Goal: Information Seeking & Learning: Check status

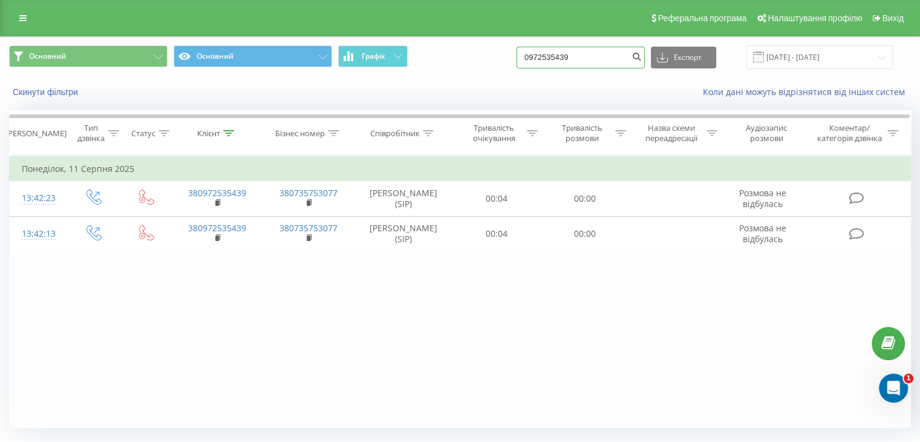
drag, startPoint x: 595, startPoint y: 62, endPoint x: 512, endPoint y: 56, distance: 83.0
click at [512, 56] on div "Основний Основний Графік 0972535439 Експорт .csv .xls .xlsx 21.05.2025 - 21.08.…" at bounding box center [460, 57] width 902 height 24
paste input "508458512"
type input "0508458512"
click at [642, 56] on icon "submit" at bounding box center [637, 54] width 10 height 7
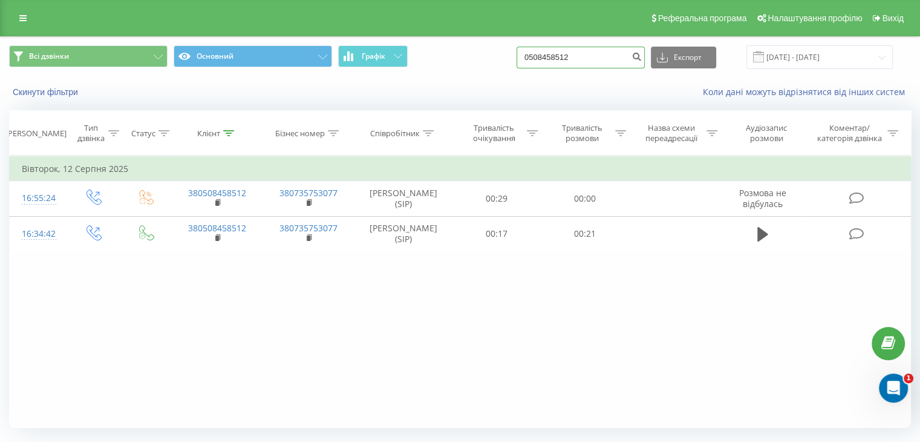
drag, startPoint x: 584, startPoint y: 59, endPoint x: 503, endPoint y: 56, distance: 81.1
click at [503, 56] on div "Всі дзвінки Основний Графік 0508458512 Експорт .csv .xls .xlsx [DATE] - [DATE]" at bounding box center [460, 57] width 902 height 24
paste input "(096) 220-35-9"
click at [592, 59] on input "[PHONE_NUMBER]" at bounding box center [581, 58] width 128 height 22
click at [580, 60] on input "(096) 220-3592" at bounding box center [581, 58] width 128 height 22
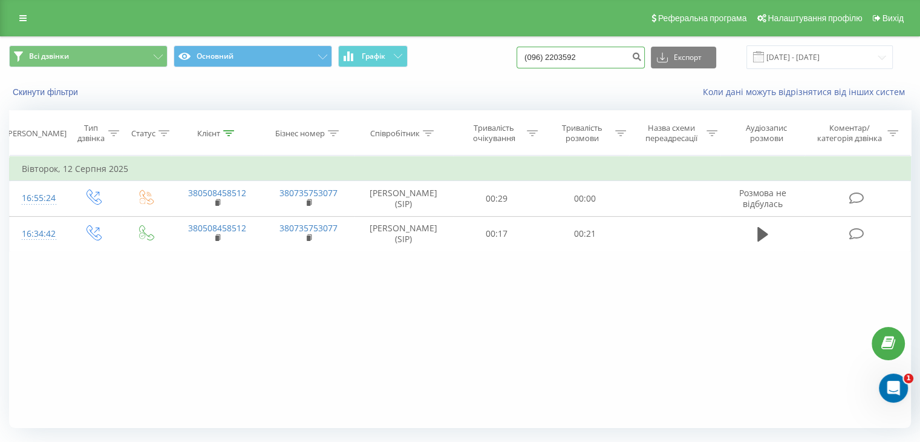
click at [564, 59] on input "(096) 2203592" at bounding box center [581, 58] width 128 height 22
click at [546, 58] on input "(0962203592" at bounding box center [581, 58] width 128 height 22
type input "0962203592"
click at [642, 59] on icon "submit" at bounding box center [637, 54] width 10 height 7
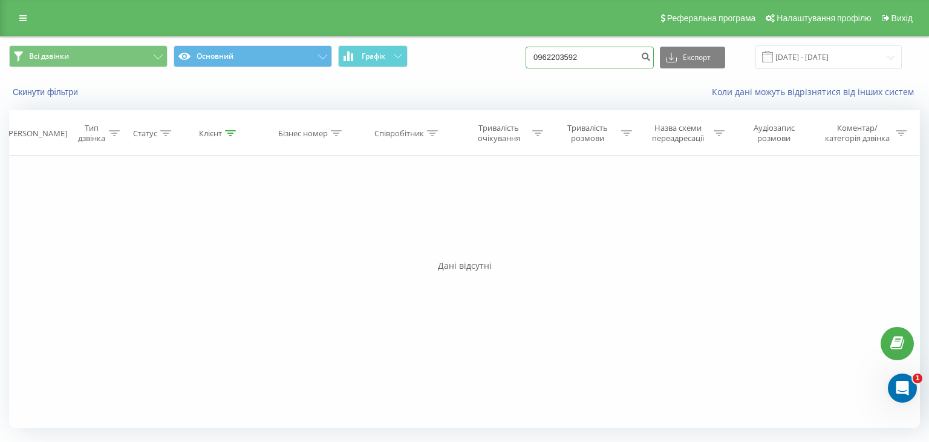
drag, startPoint x: 607, startPoint y: 56, endPoint x: 537, endPoint y: 54, distance: 70.2
click at [537, 54] on div "Всі дзвінки Основний Графік 0962203592 Експорт .csv .xls .xlsx 22.05.2025 - 22.…" at bounding box center [464, 57] width 911 height 24
paste input "(096) 057-77-07"
click at [600, 58] on input "(096) 057-77-07" at bounding box center [590, 58] width 128 height 22
click at [590, 56] on input "(096) 057-7707" at bounding box center [590, 58] width 128 height 22
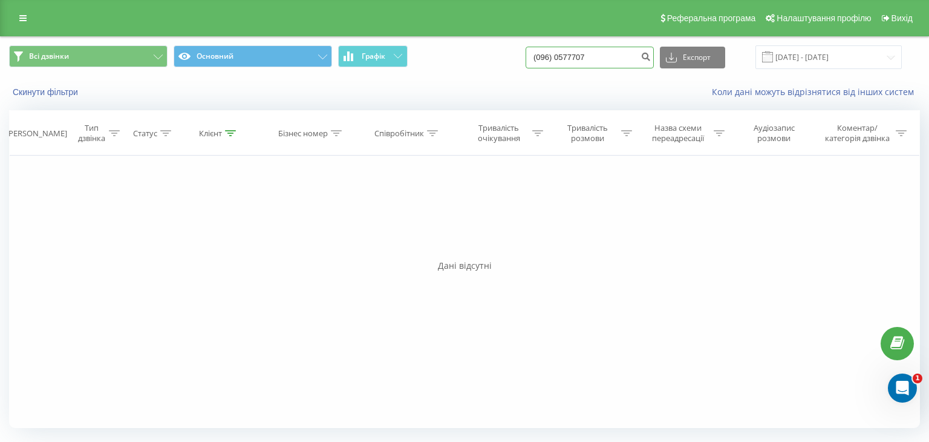
click at [573, 57] on input "(096) 0577707" at bounding box center [590, 58] width 128 height 22
click at [556, 55] on input "(0960577707" at bounding box center [590, 58] width 128 height 22
click at [645, 59] on input "0960577707" at bounding box center [590, 58] width 128 height 22
type input "0960577707"
click at [651, 57] on icon "submit" at bounding box center [646, 54] width 10 height 7
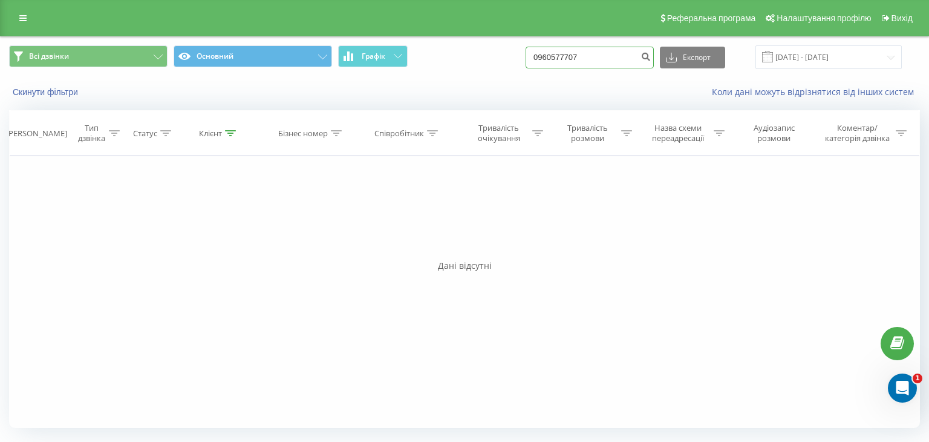
drag, startPoint x: 610, startPoint y: 57, endPoint x: 549, endPoint y: 56, distance: 61.1
click at [549, 56] on input "0960577707" at bounding box center [590, 58] width 128 height 22
paste input "95546921"
type input "0995546921"
click at [651, 56] on icon "submit" at bounding box center [646, 54] width 10 height 7
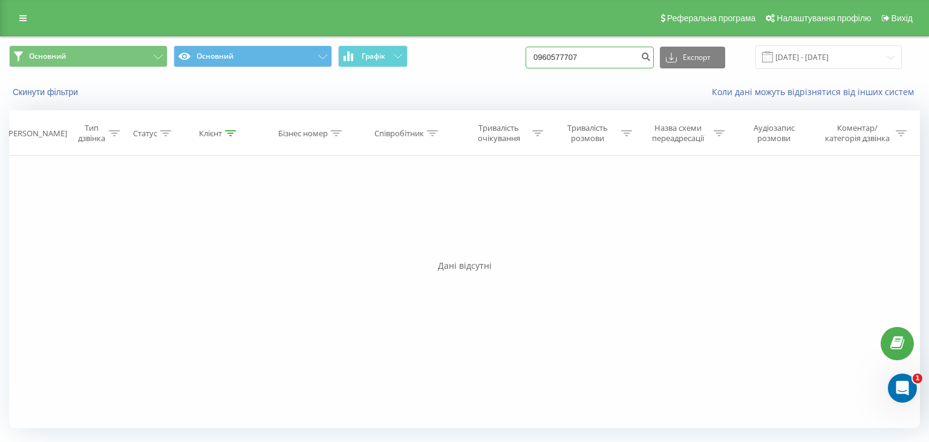
drag, startPoint x: 566, startPoint y: 59, endPoint x: 540, endPoint y: 56, distance: 25.5
click at [540, 56] on div "Основний Основний Графік 0960577707 Експорт .csv .xls .xlsx [DATE] - [DATE]" at bounding box center [464, 57] width 911 height 24
paste input "505054252"
type input "0505054252"
click at [651, 54] on icon "submit" at bounding box center [646, 54] width 10 height 7
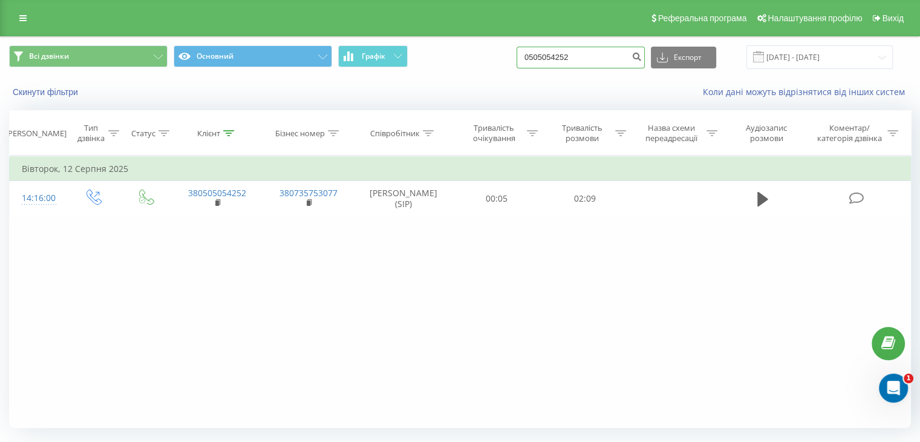
drag, startPoint x: 589, startPoint y: 57, endPoint x: 533, endPoint y: 55, distance: 56.3
click at [533, 55] on input "0505054252" at bounding box center [581, 58] width 128 height 22
paste input "938741471"
type input "0938741471"
click at [642, 52] on icon "submit" at bounding box center [637, 54] width 10 height 7
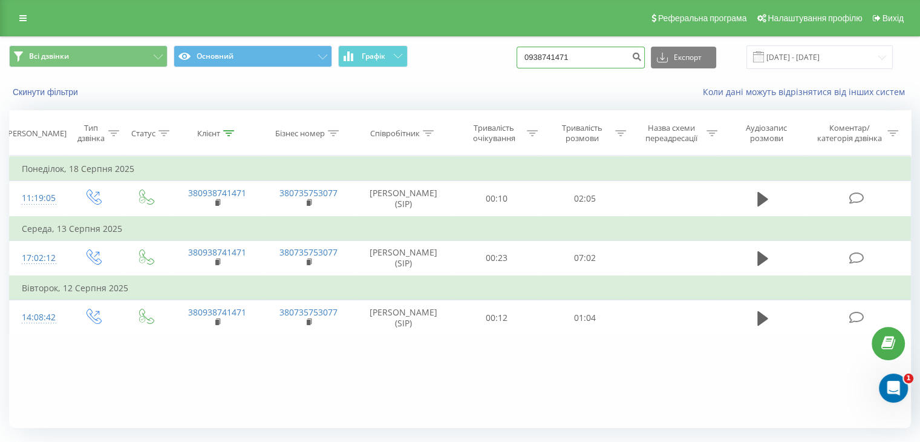
click at [525, 56] on div "Всі дзвінки Основний Графік 0938741471 Експорт .csv .xls .xlsx 22.05.2025 - 22.…" at bounding box center [460, 57] width 902 height 24
paste input "76349997"
type input "0976349997"
click at [642, 55] on icon "submit" at bounding box center [637, 54] width 10 height 7
